Goal: Transaction & Acquisition: Purchase product/service

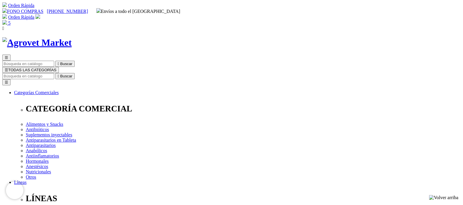
click at [54, 73] on input "Buscar" at bounding box center [28, 76] width 52 height 6
type input "hairball"
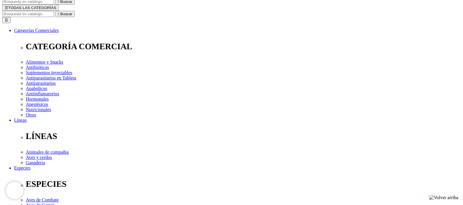
scroll to position [73, 0]
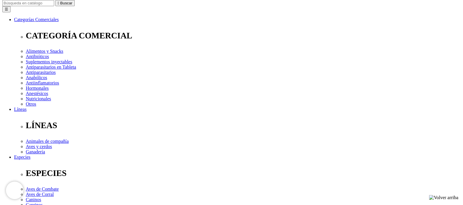
select select "404"
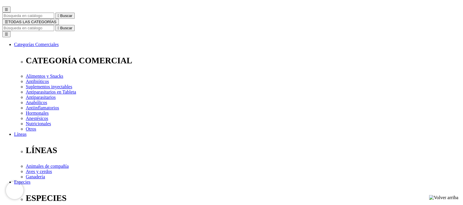
scroll to position [36, 0]
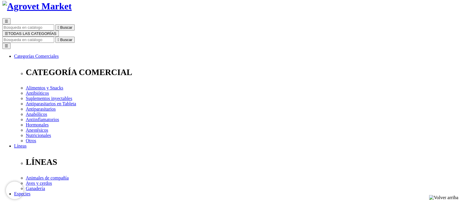
select select "40"
select select "404"
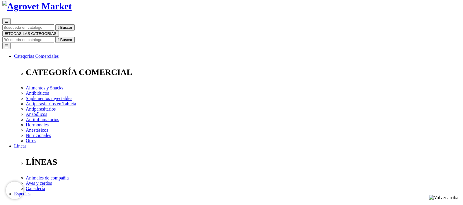
select select "404"
drag, startPoint x: 258, startPoint y: 88, endPoint x: 237, endPoint y: 88, distance: 20.8
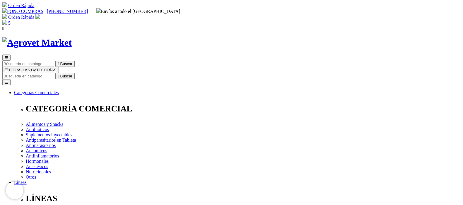
click at [54, 73] on input "Buscar" at bounding box center [28, 76] width 52 height 6
type input "light"
drag, startPoint x: 323, startPoint y: 27, endPoint x: 358, endPoint y: 26, distance: 34.5
click at [174, 73] on input "light" at bounding box center [148, 76] width 52 height 6
type input "h"
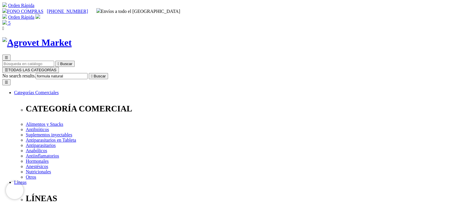
type input "formula natural"
click at [89, 73] on button " Buscar" at bounding box center [98, 76] width 19 height 6
drag, startPoint x: 303, startPoint y: 28, endPoint x: 383, endPoint y: 36, distance: 80.2
click at [174, 73] on input "light" at bounding box center [148, 76] width 52 height 6
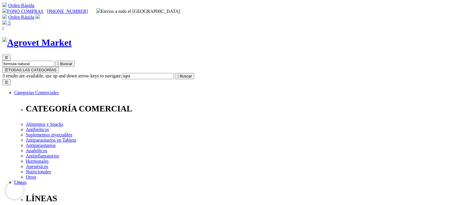
click at [174, 73] on input "light" at bounding box center [148, 76] width 52 height 6
type input "light"
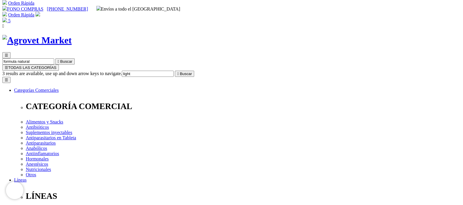
scroll to position [73, 0]
